Goal: Information Seeking & Learning: Understand process/instructions

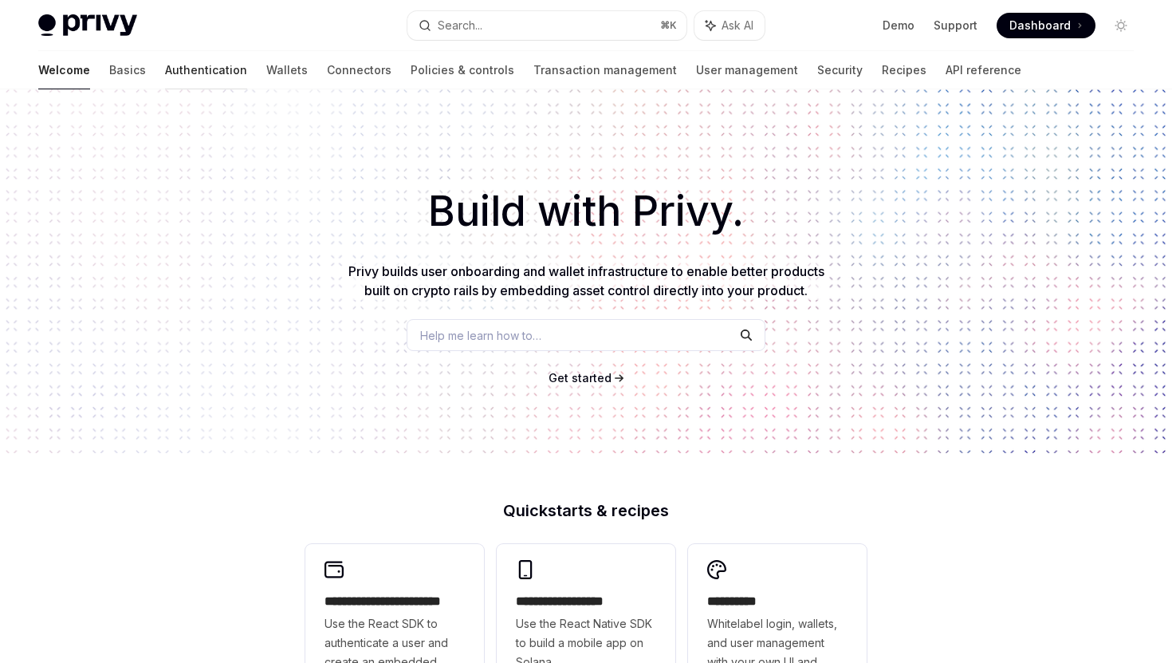
click at [165, 72] on link "Authentication" at bounding box center [206, 70] width 82 height 38
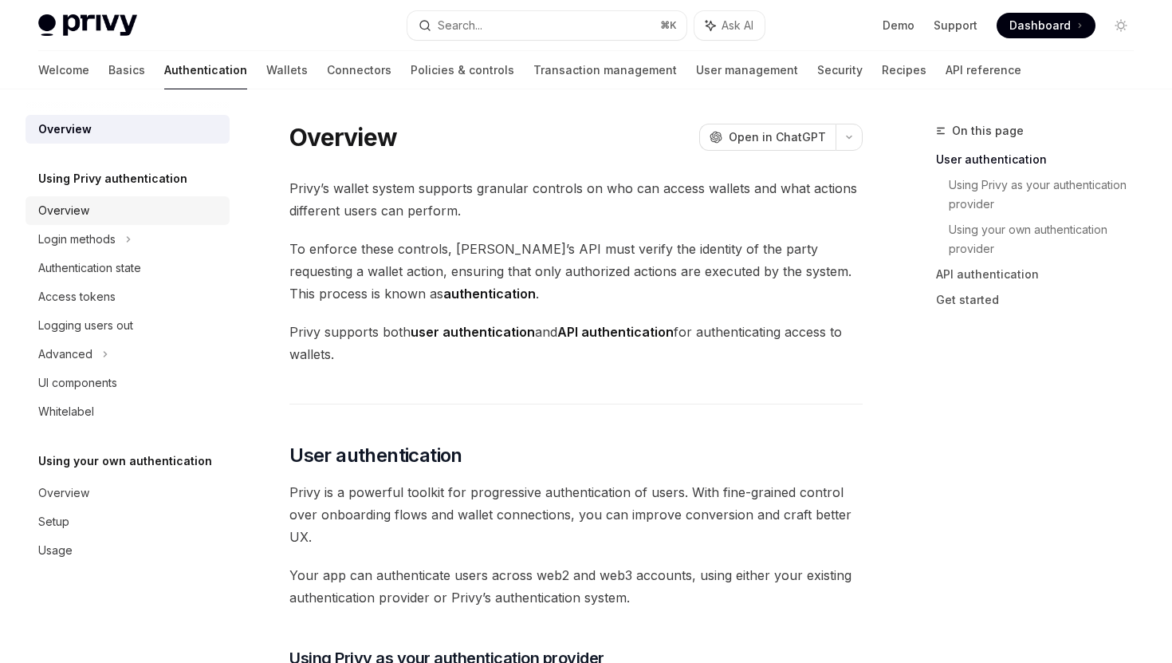
click at [123, 205] on div "Overview" at bounding box center [129, 210] width 182 height 19
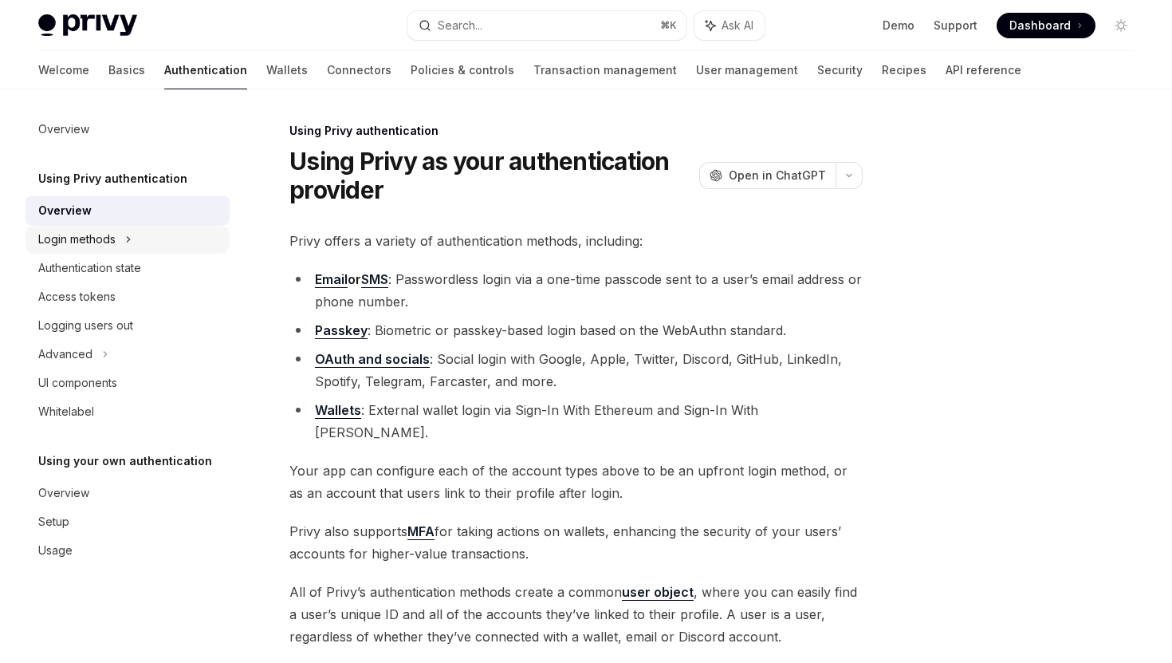
click at [128, 235] on icon at bounding box center [128, 239] width 6 height 19
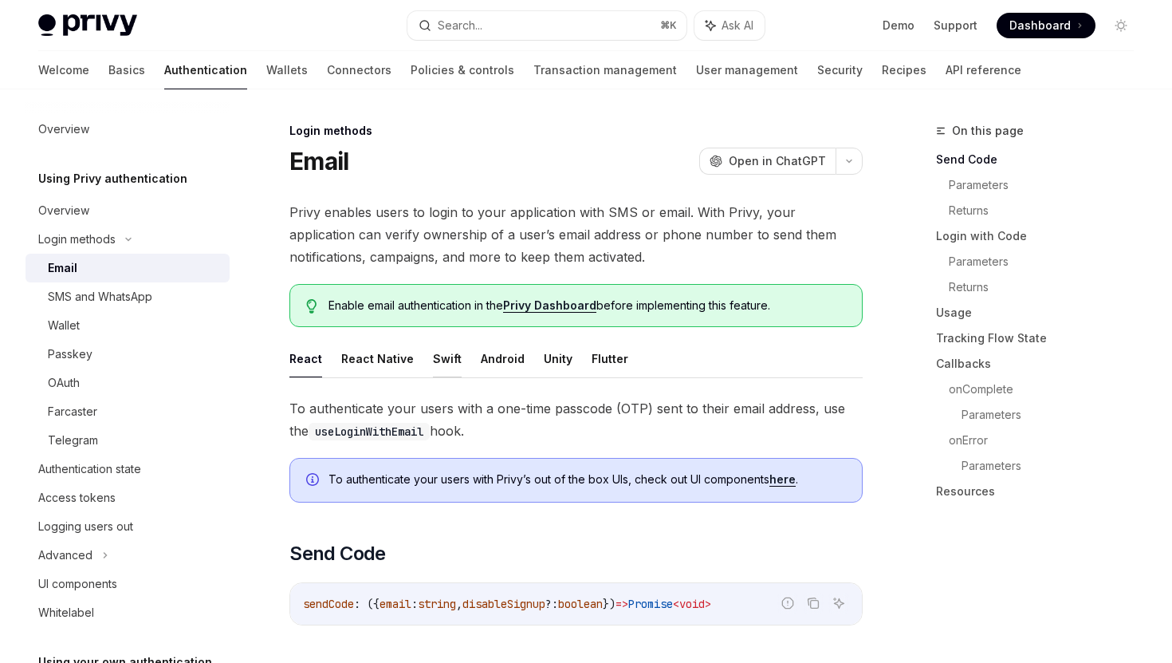
click at [440, 354] on button "Swift" at bounding box center [447, 358] width 29 height 37
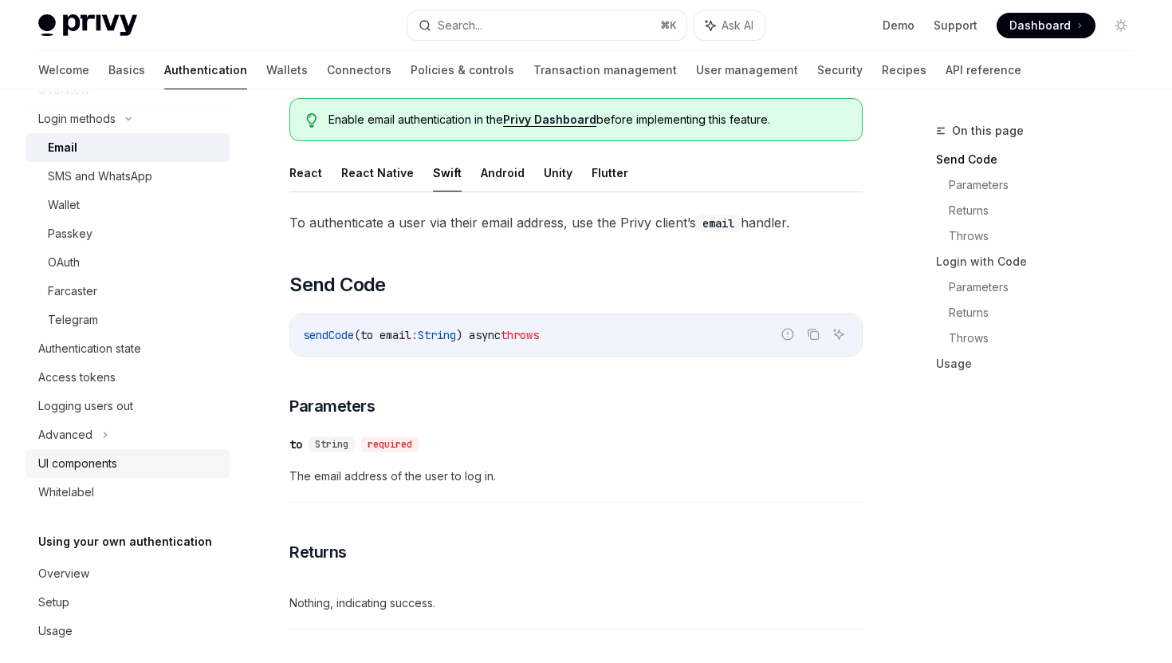
scroll to position [135, 0]
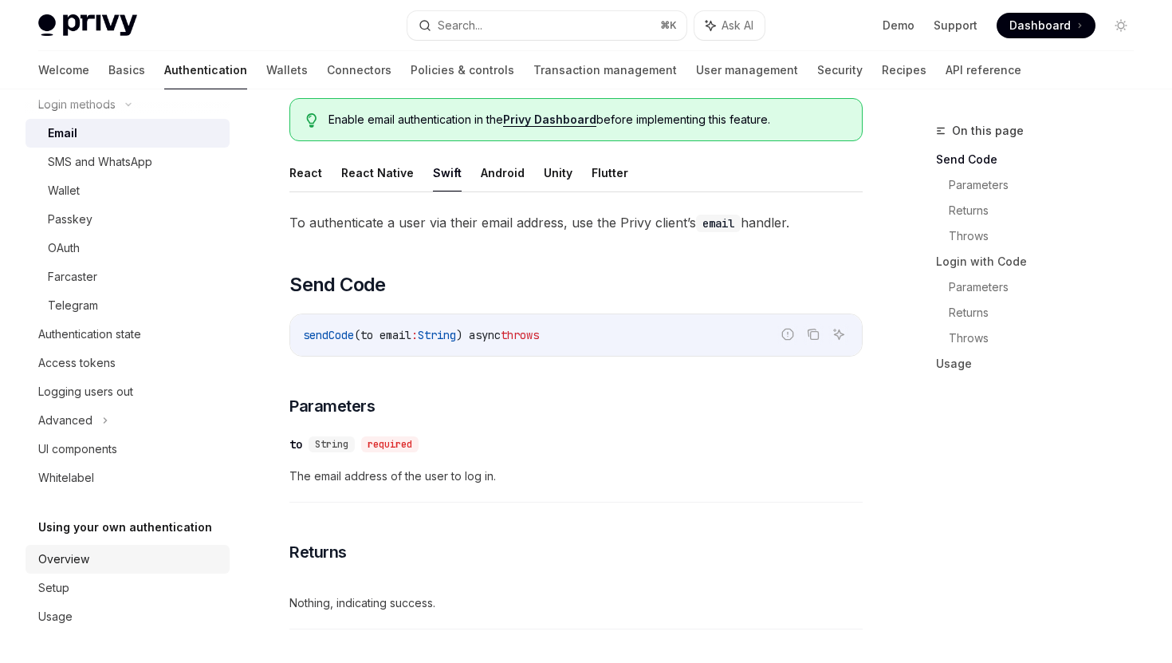
click at [166, 553] on div "Overview" at bounding box center [129, 558] width 182 height 19
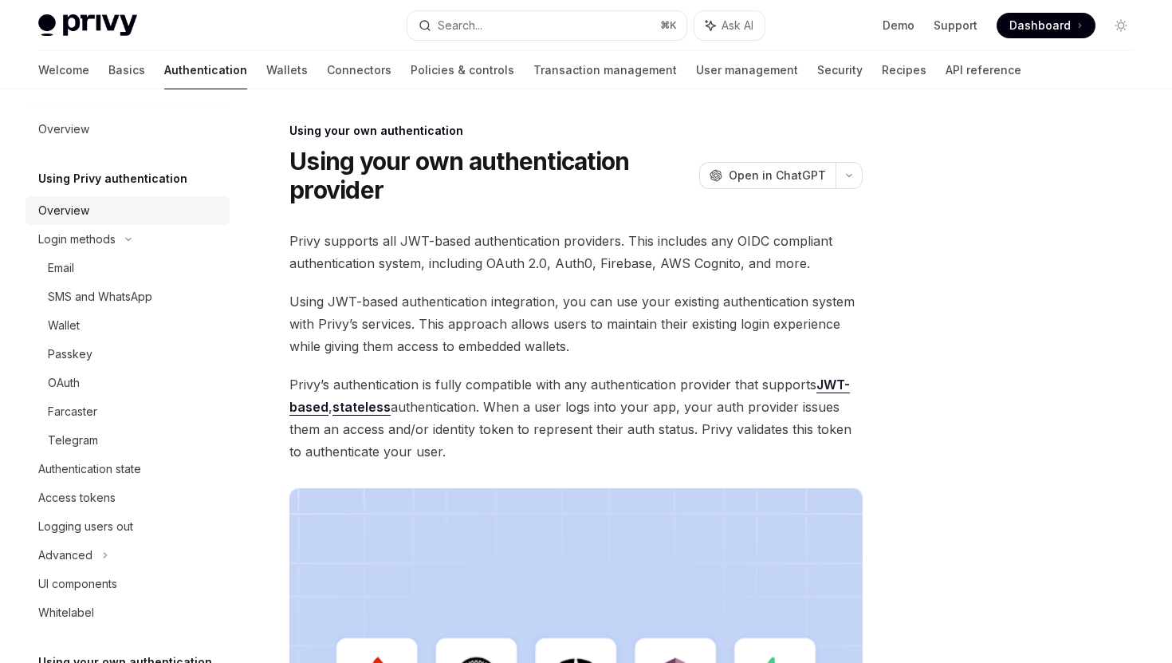
click at [133, 222] on link "Overview" at bounding box center [128, 210] width 204 height 29
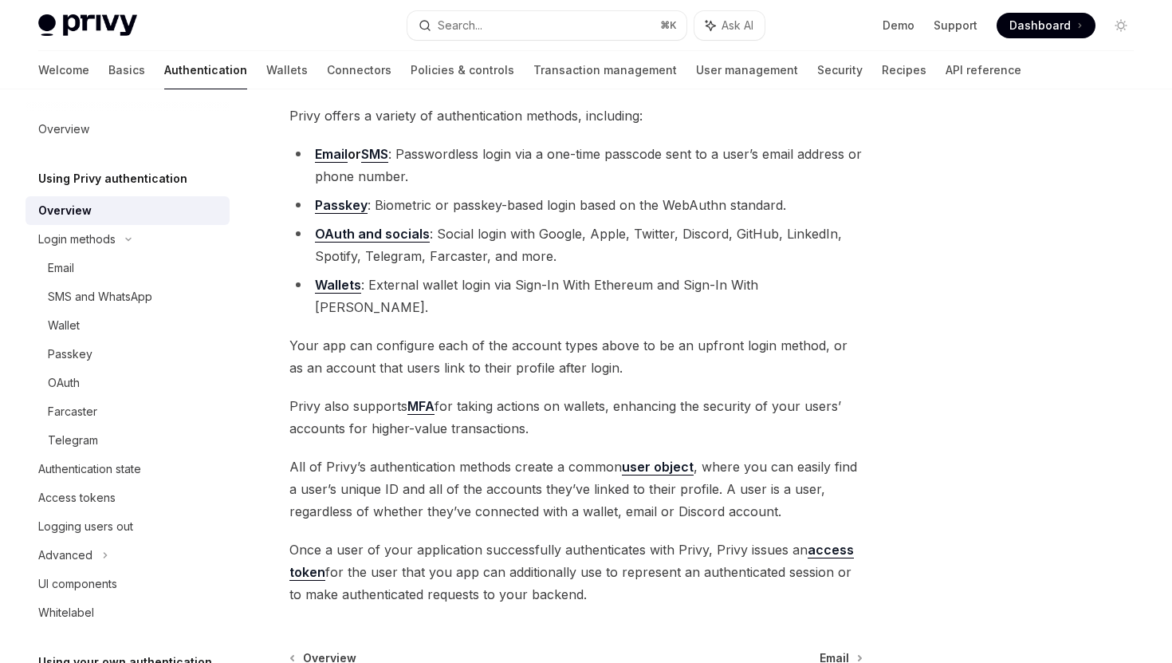
scroll to position [142, 0]
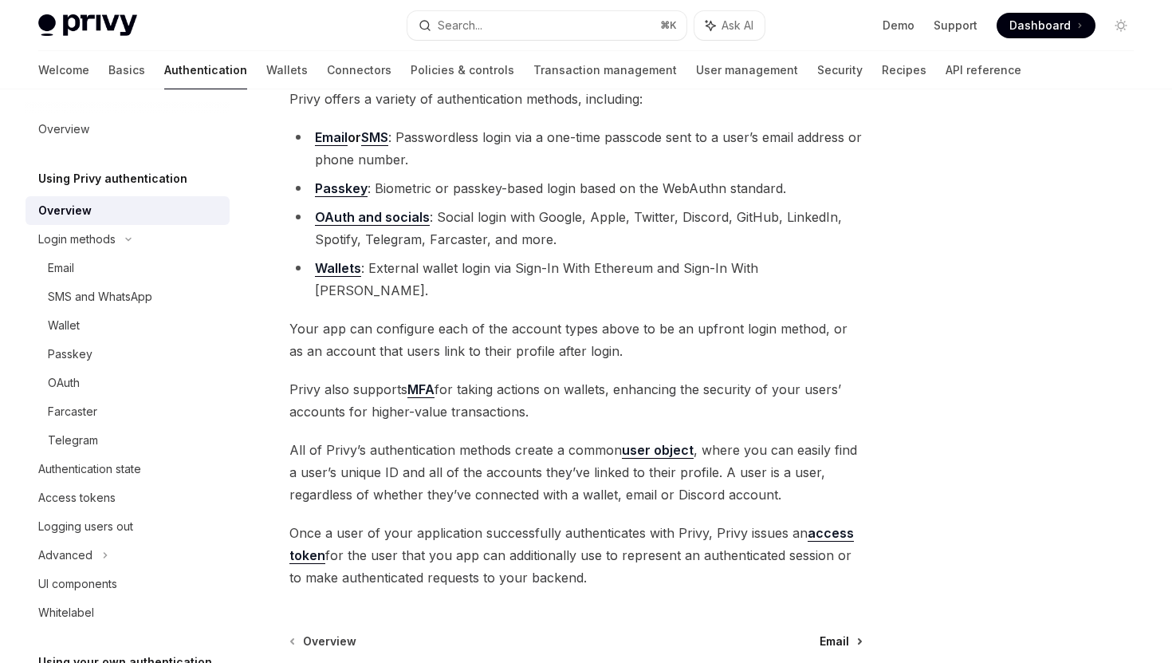
click at [839, 633] on span "Email" at bounding box center [835, 641] width 30 height 16
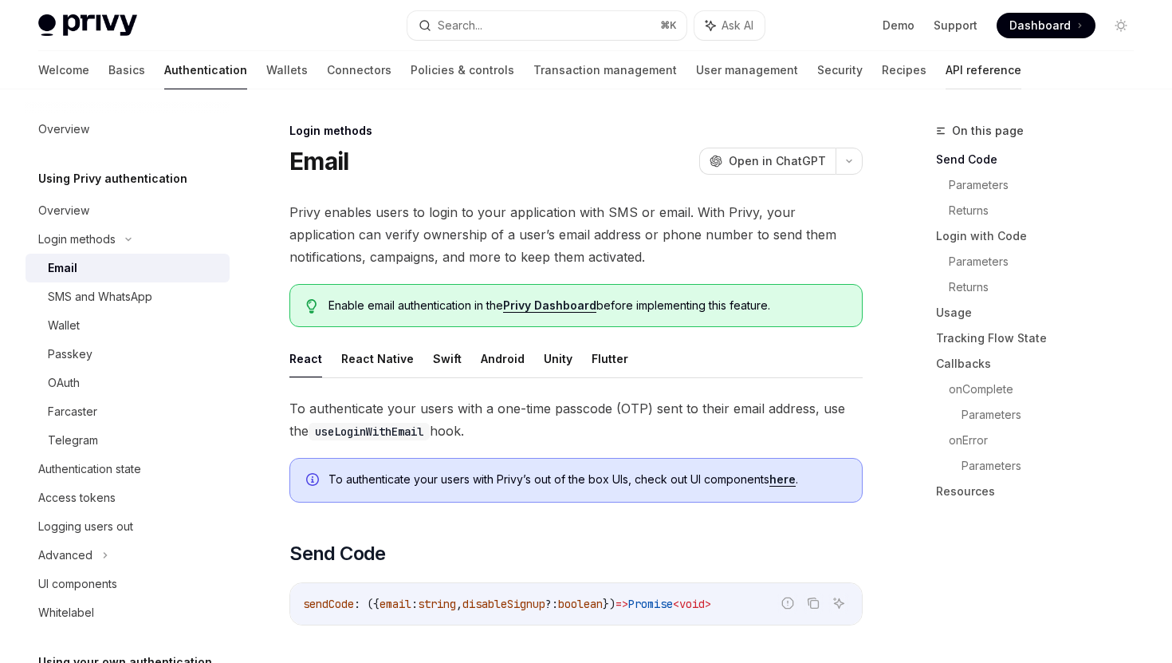
click at [946, 85] on link "API reference" at bounding box center [984, 70] width 76 height 38
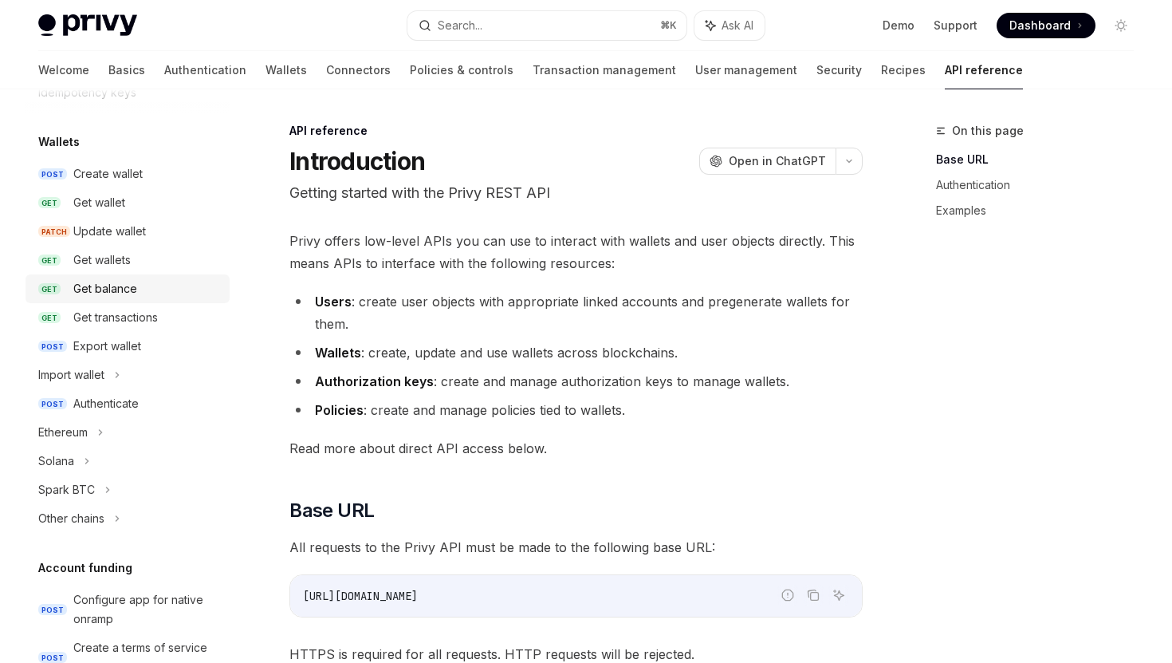
scroll to position [198, 0]
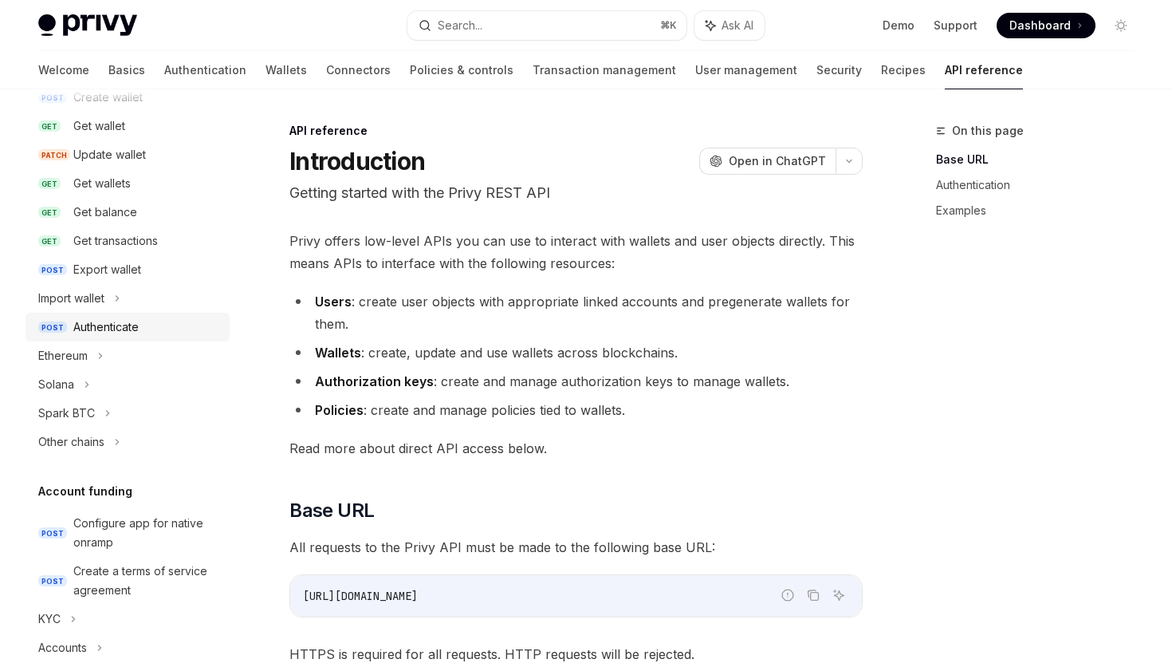
click at [148, 332] on div "Authenticate" at bounding box center [146, 326] width 147 height 19
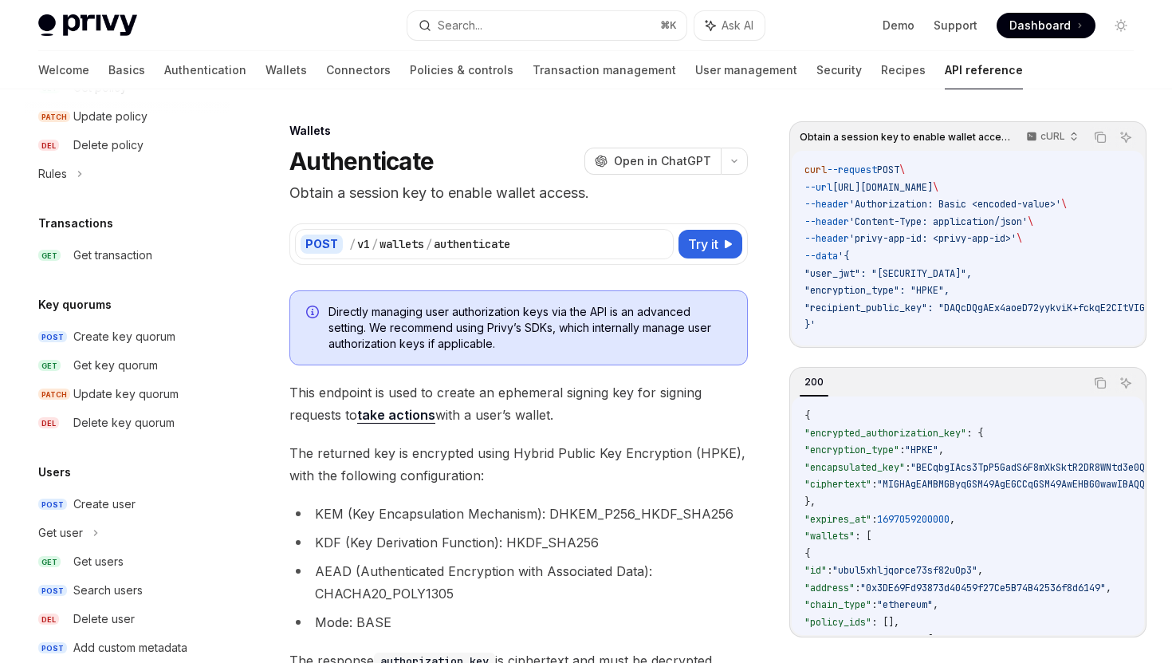
scroll to position [1014, 0]
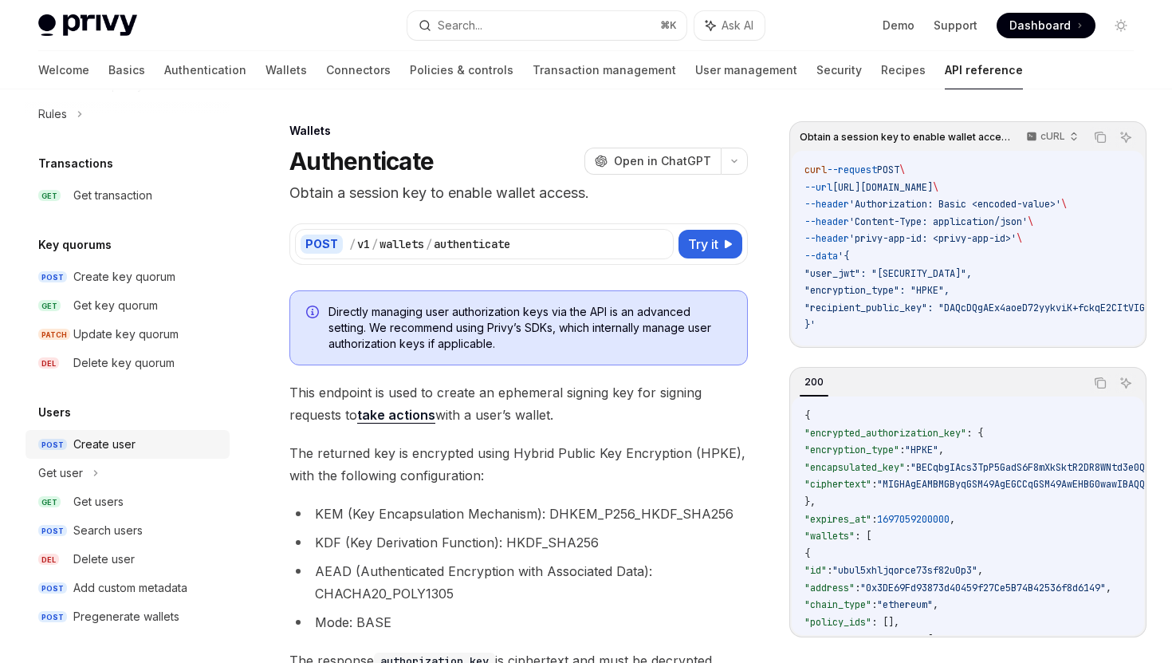
click at [170, 435] on div "Create user" at bounding box center [146, 444] width 147 height 19
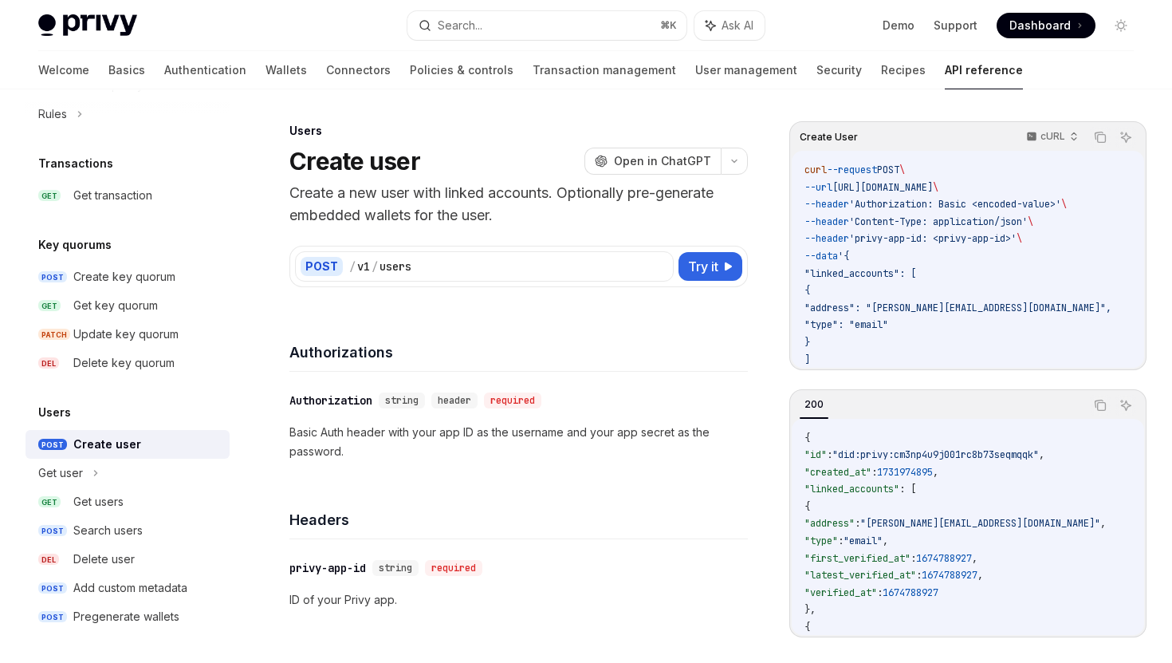
type textarea "*"
click at [305, 510] on h4 "Headers" at bounding box center [518, 520] width 459 height 22
